Goal: Information Seeking & Learning: Understand process/instructions

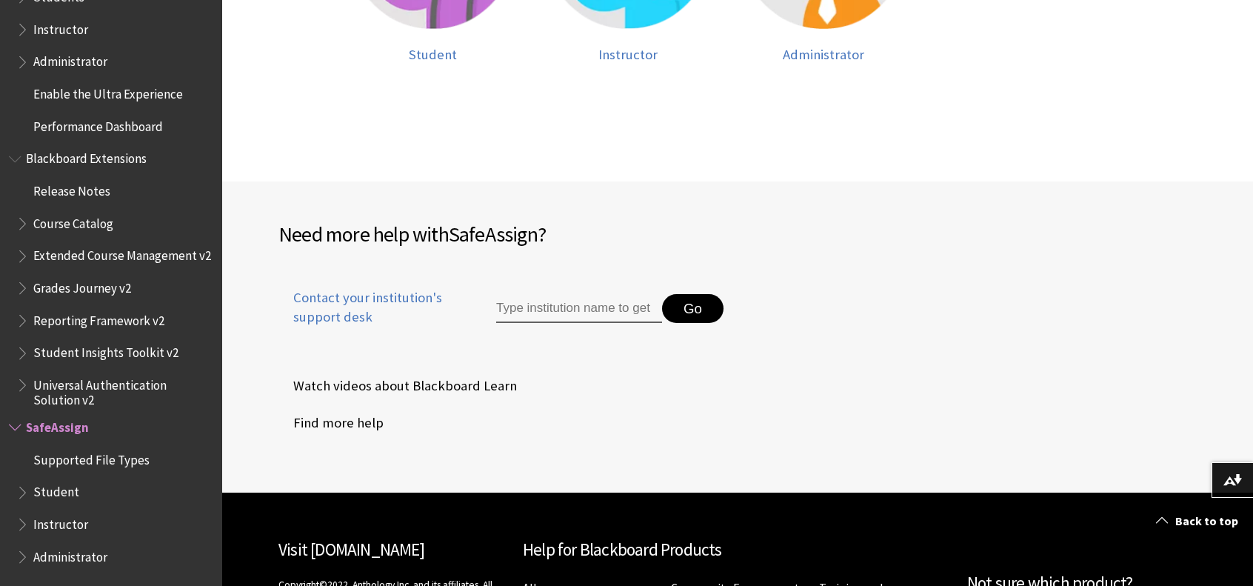
scroll to position [592, 0]
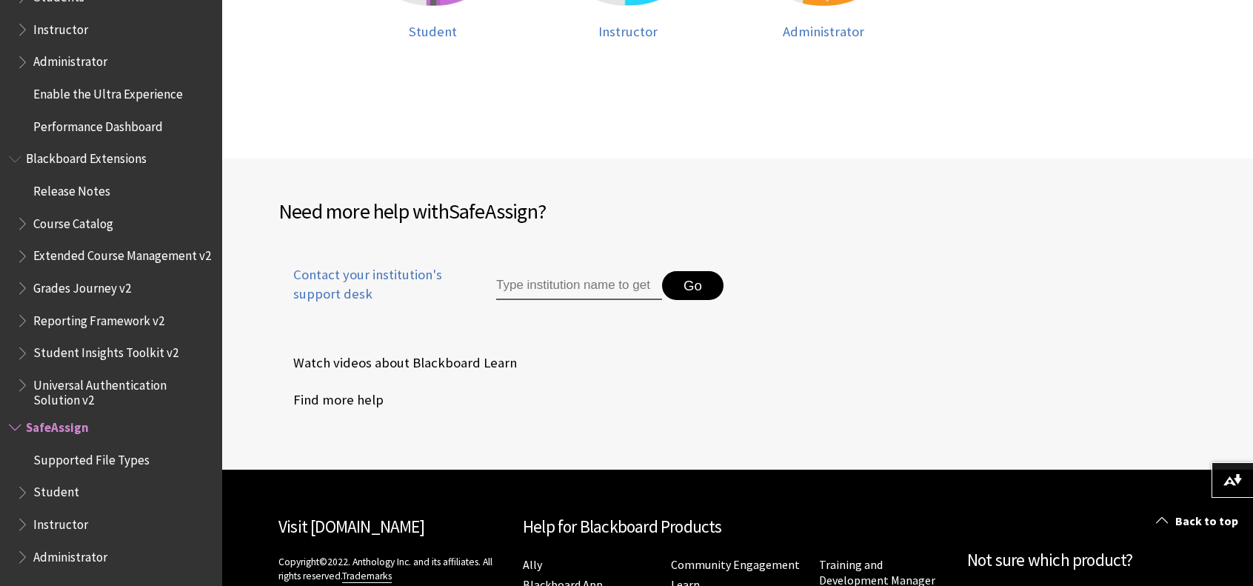
click at [612, 301] on div "Go" at bounding box center [599, 295] width 275 height 50
click at [603, 292] on input "Type institution name to get support" at bounding box center [579, 286] width 166 height 30
type input "centennial college"
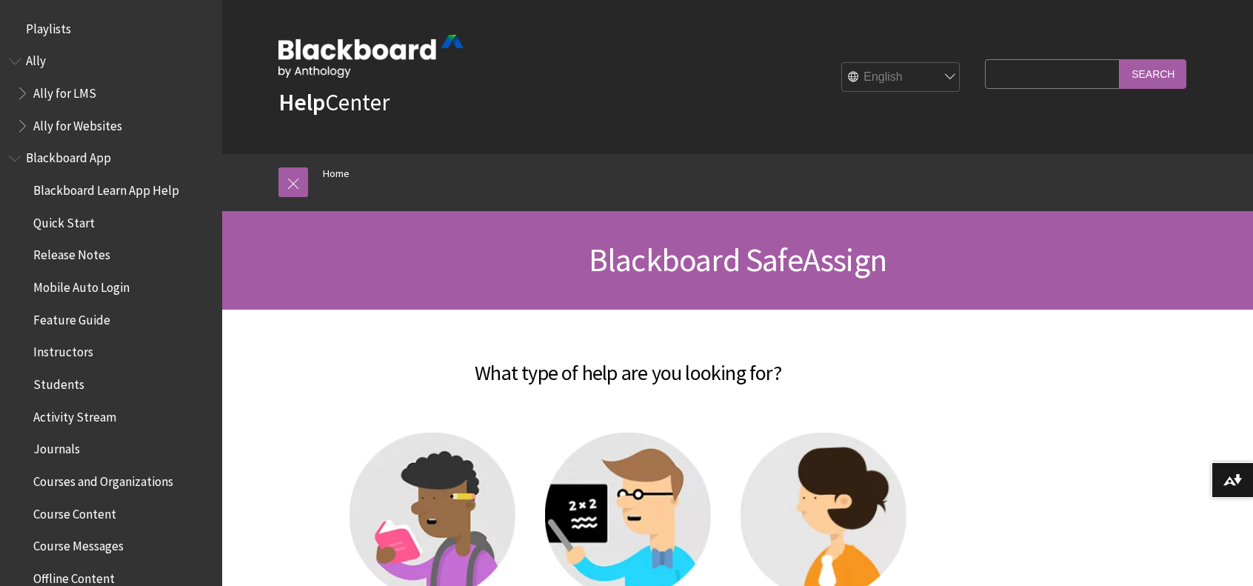
scroll to position [1474, 0]
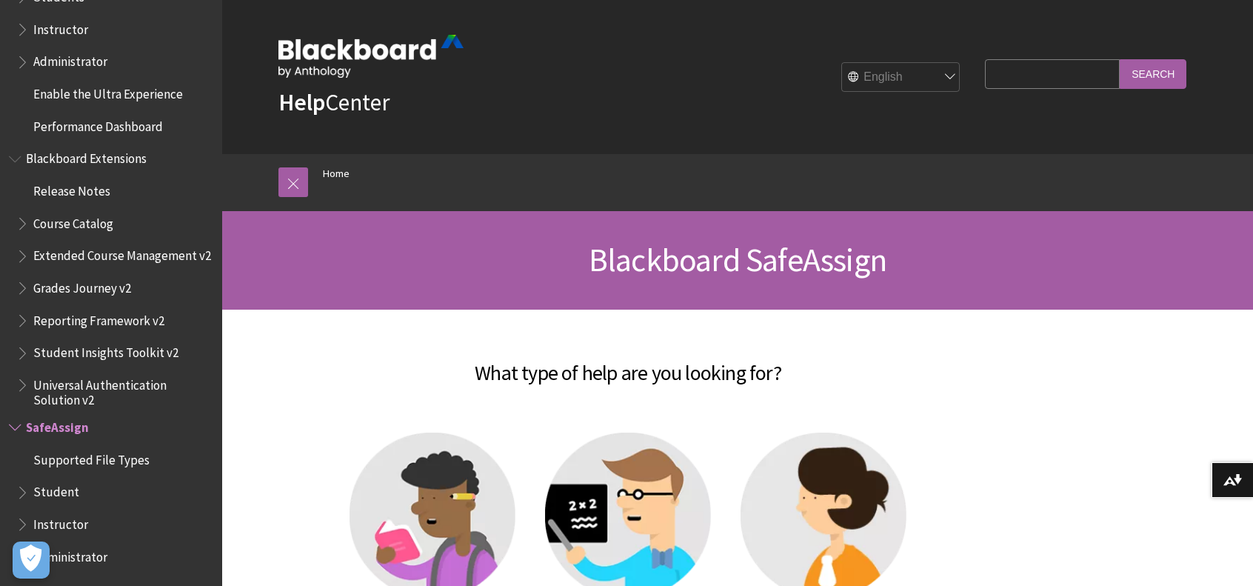
click at [1032, 76] on input "Search Query" at bounding box center [1052, 73] width 135 height 29
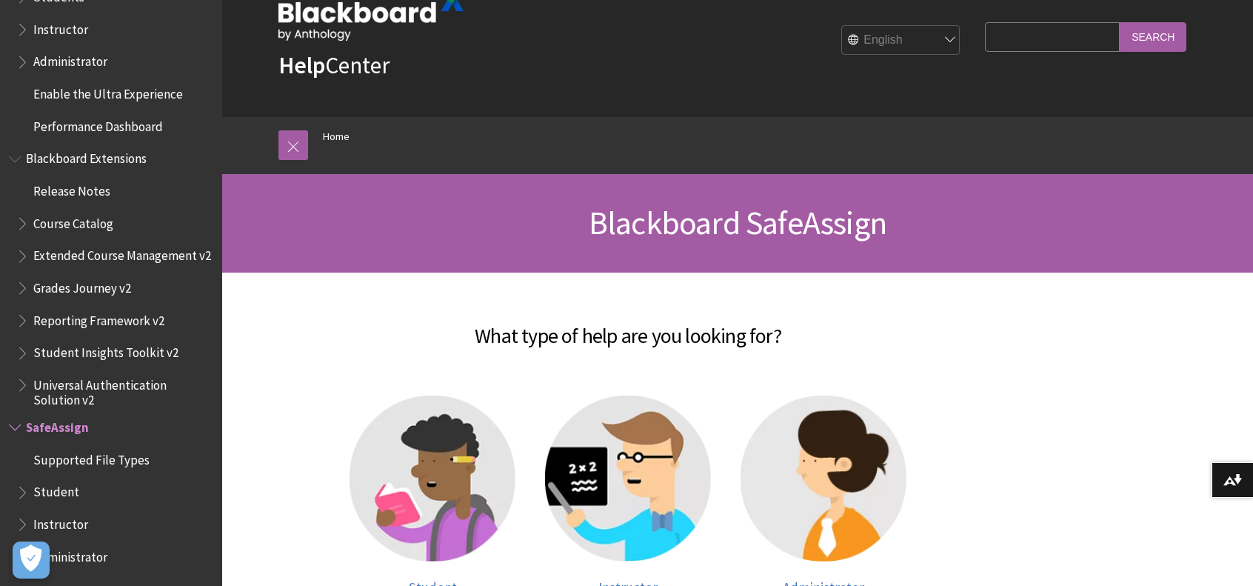
scroll to position [296, 0]
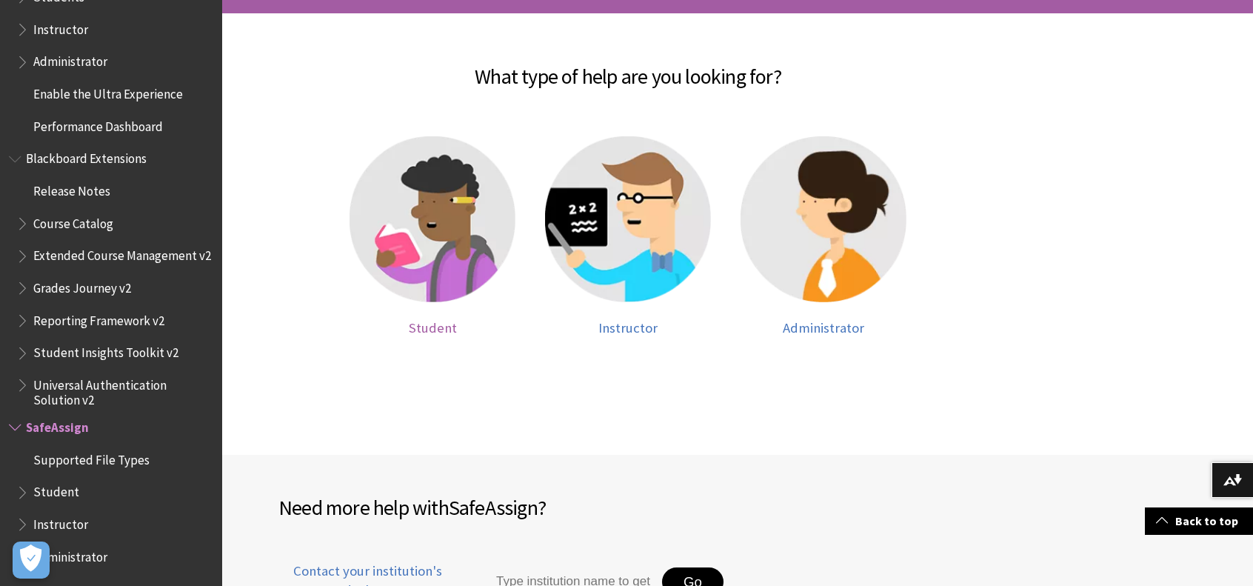
click at [407, 258] on img at bounding box center [433, 219] width 166 height 166
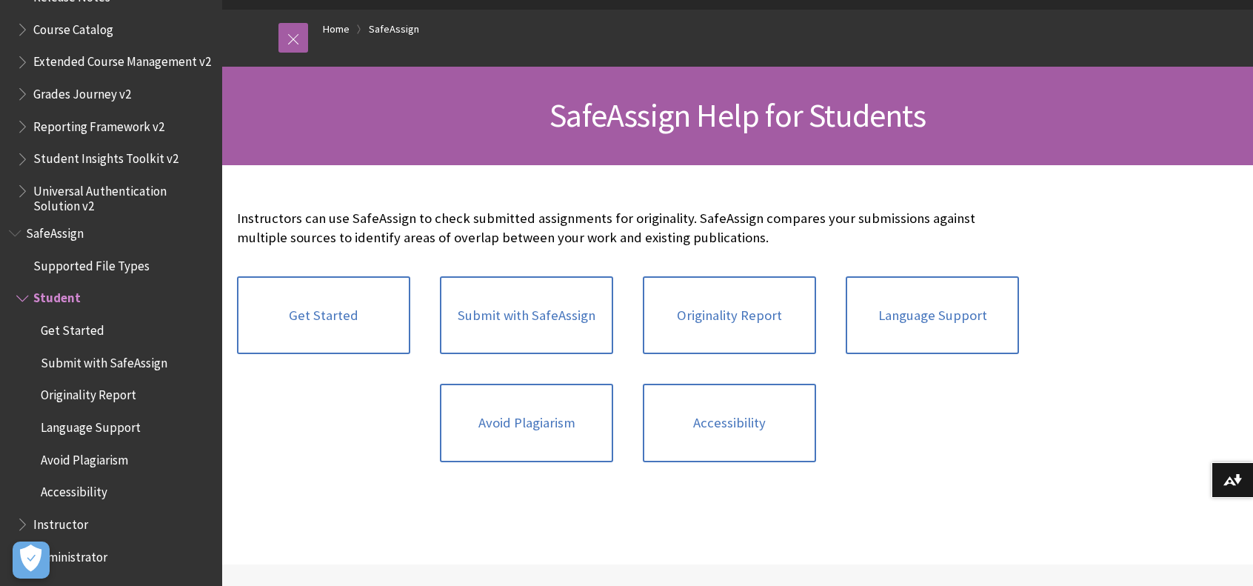
scroll to position [148, 0]
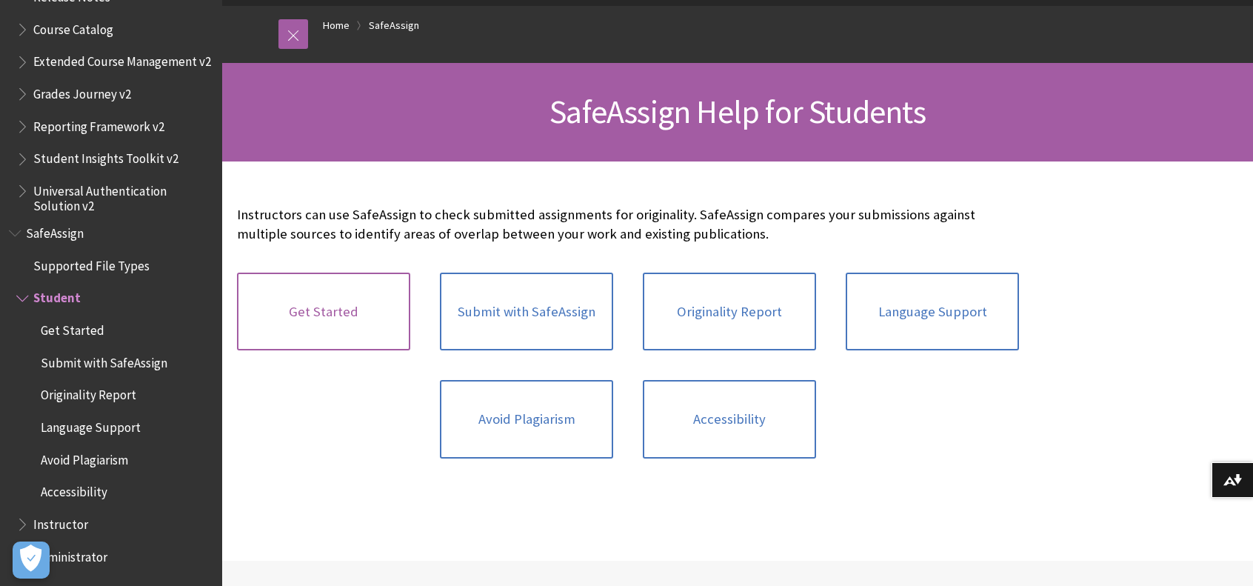
click at [381, 321] on link "Get Started" at bounding box center [323, 312] width 173 height 78
click at [547, 438] on link "Avoid Plagiarism" at bounding box center [526, 419] width 173 height 78
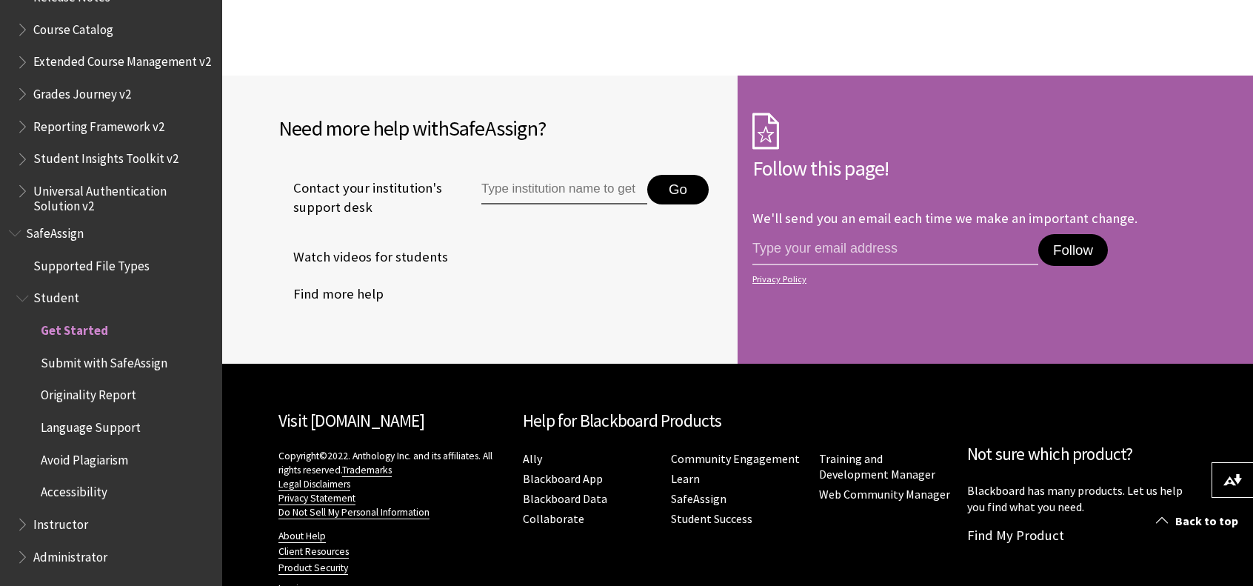
scroll to position [1333, 0]
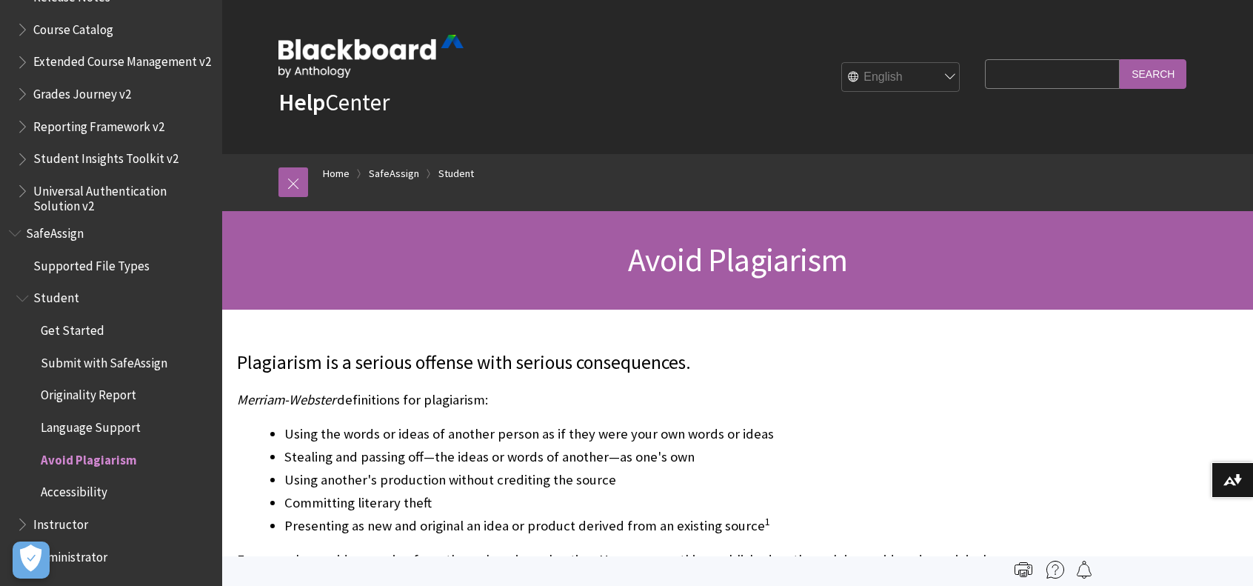
click at [84, 326] on span "Get Started" at bounding box center [73, 328] width 64 height 20
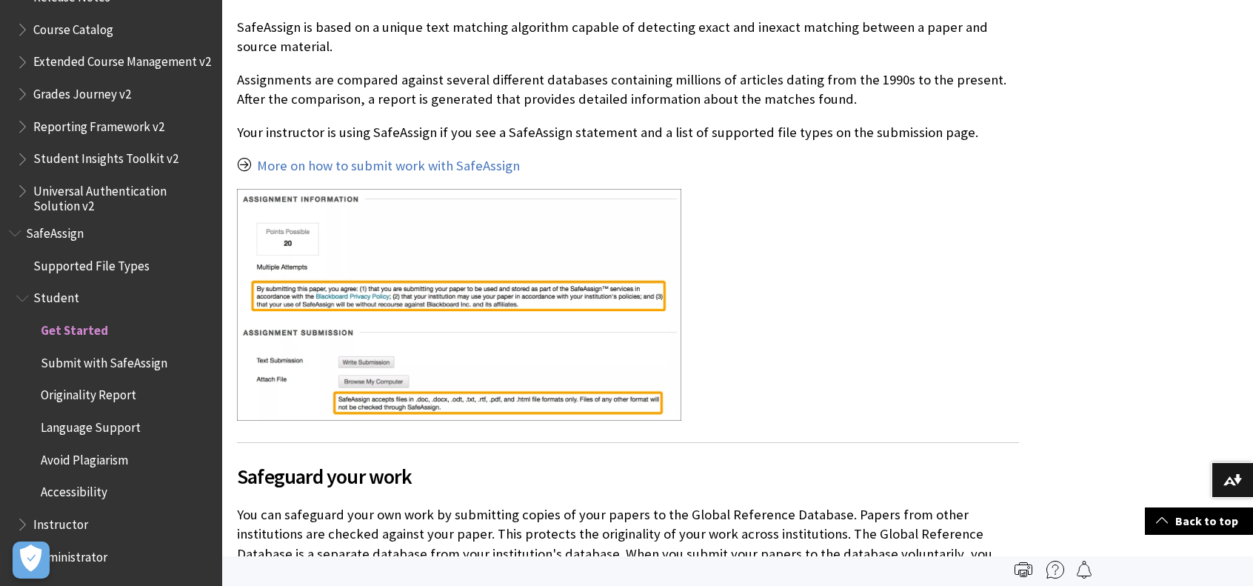
scroll to position [444, 0]
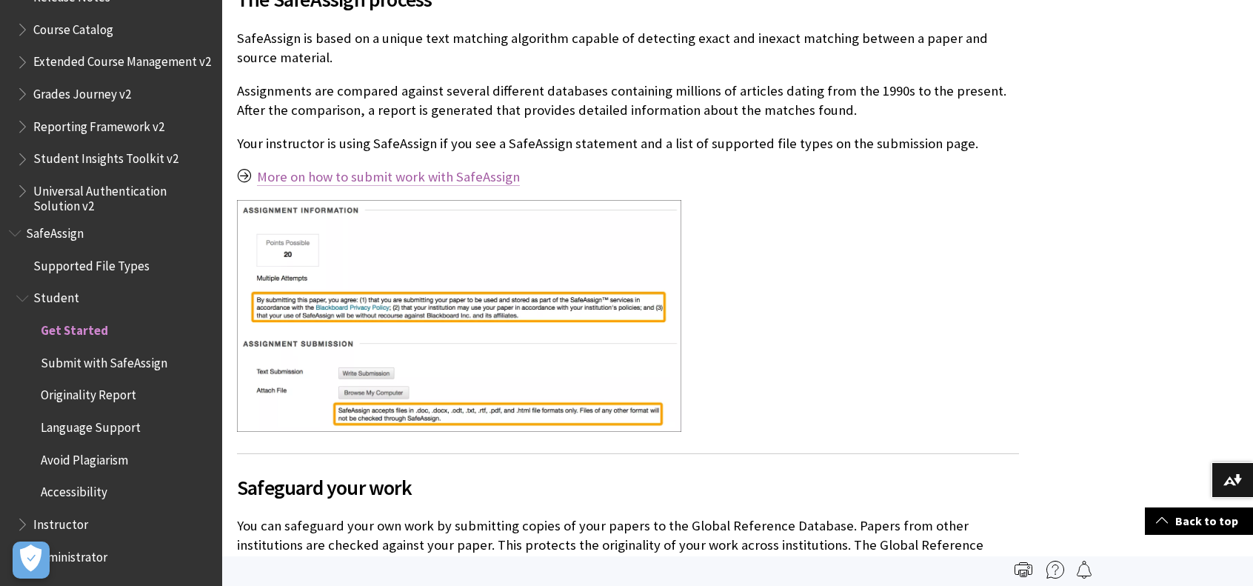
click at [387, 176] on link "More on how to submit work with SafeAssign" at bounding box center [388, 177] width 263 height 18
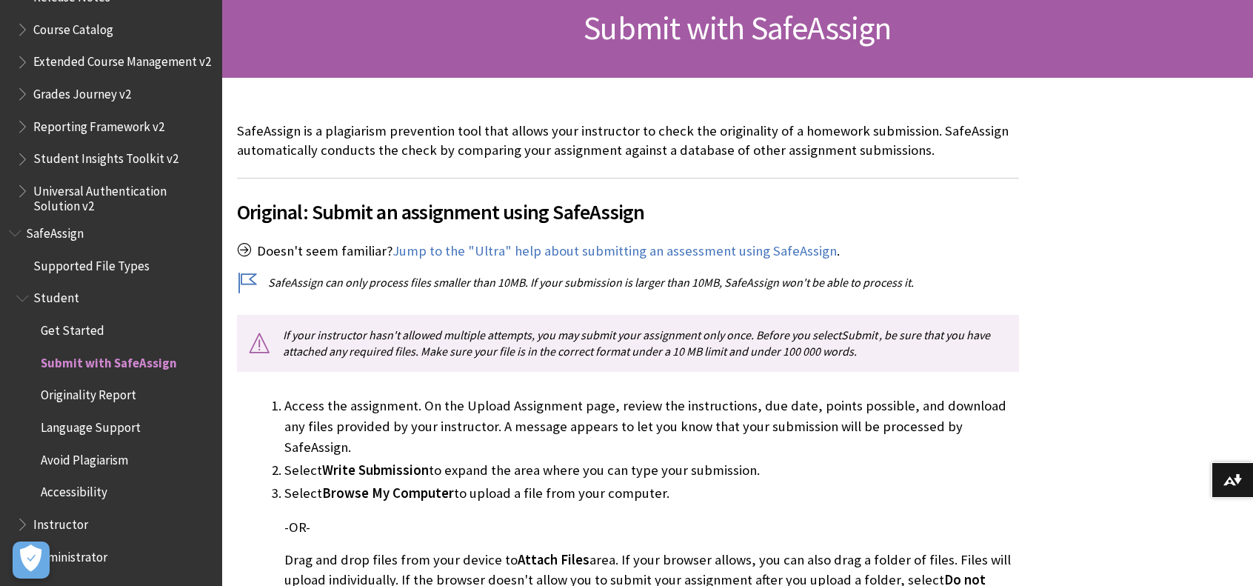
scroll to position [296, 0]
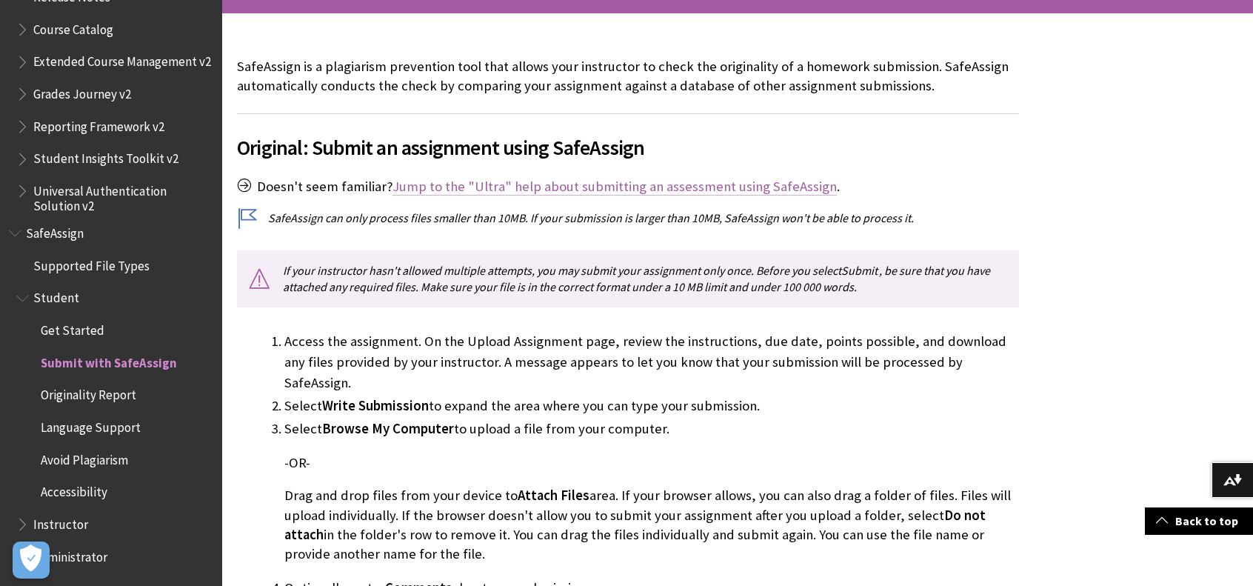
click at [641, 187] on link "Jump to the "Ultra" help about submitting an assessment using SafeAssign" at bounding box center [614, 187] width 444 height 18
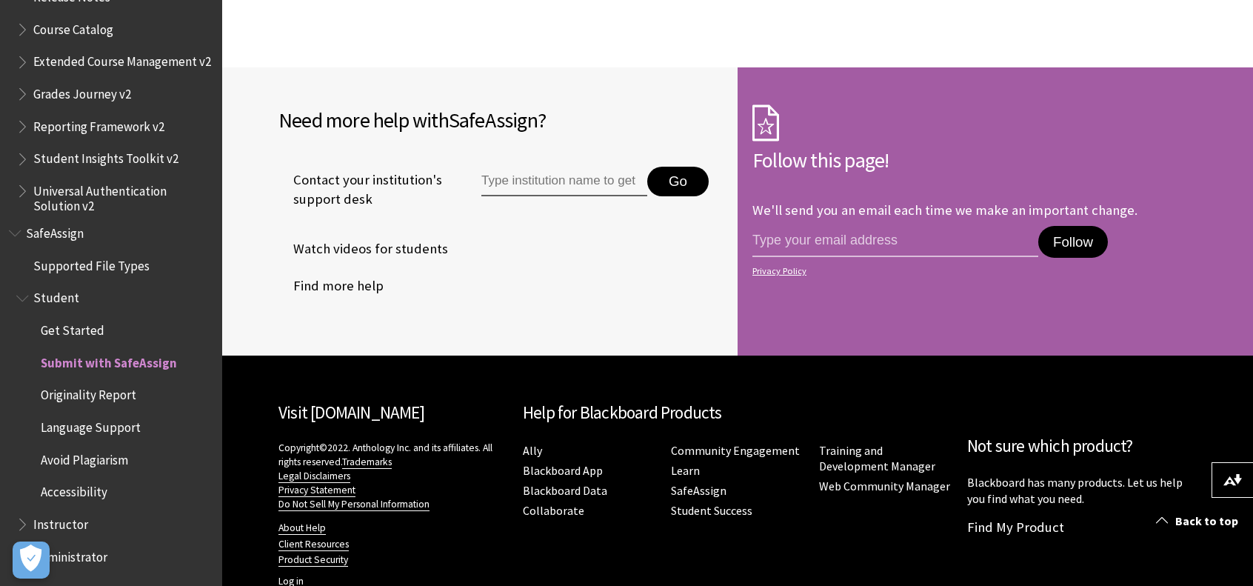
scroll to position [3239, 0]
